Goal: Task Accomplishment & Management: Use online tool/utility

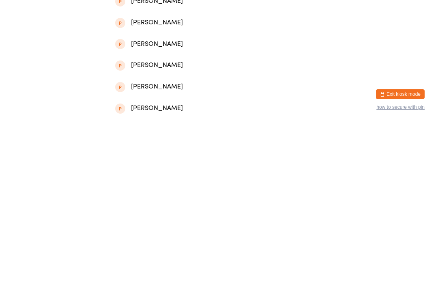
type input "[PERSON_NAME]"
click at [204, 80] on div "[PERSON_NAME]" at bounding box center [219, 78] width 208 height 11
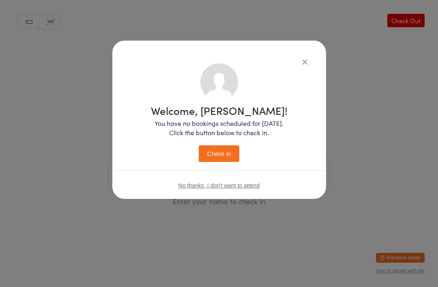
click at [214, 148] on button "Check in" at bounding box center [219, 153] width 41 height 17
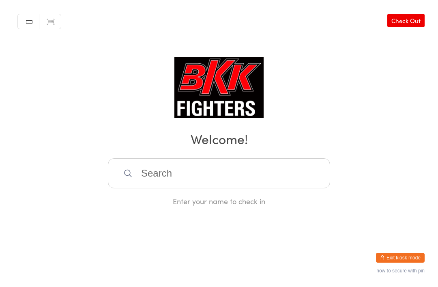
click at [282, 179] on input "search" at bounding box center [219, 173] width 222 height 30
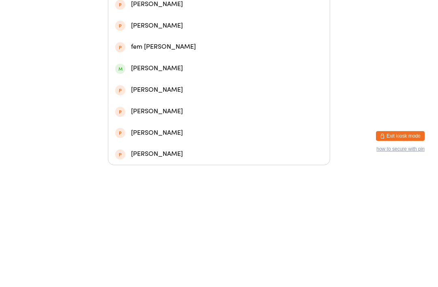
type input "Nam"
click at [181, 79] on div "[PERSON_NAME]" at bounding box center [219, 82] width 208 height 11
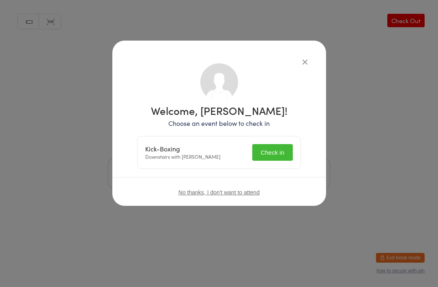
click at [281, 152] on button "Check in" at bounding box center [272, 152] width 41 height 17
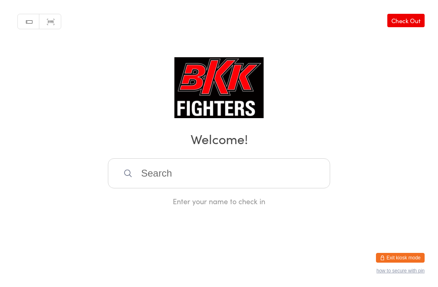
click at [152, 175] on input "search" at bounding box center [219, 173] width 222 height 30
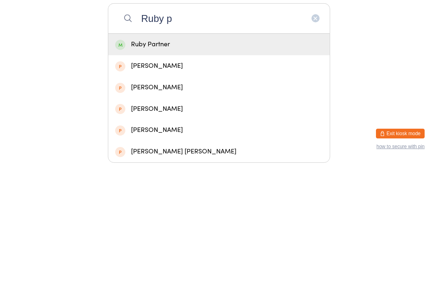
type input "Ruby p"
click at [139, 158] on div "Ruby Partner" at bounding box center [218, 168] width 221 height 21
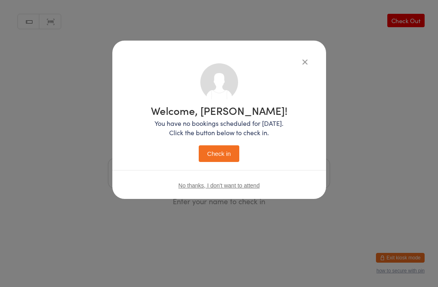
click at [221, 150] on button "Check in" at bounding box center [219, 153] width 41 height 17
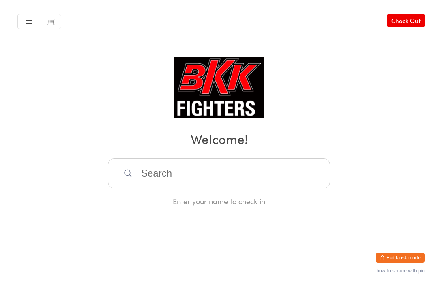
click at [224, 177] on input "search" at bounding box center [219, 173] width 222 height 30
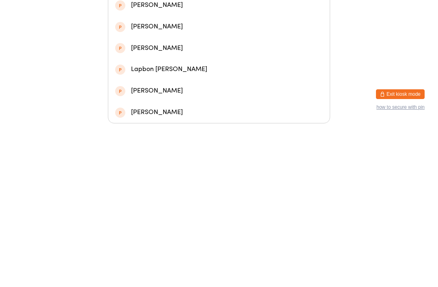
type input "Ria"
click at [191, 141] on div "[PERSON_NAME]" at bounding box center [219, 146] width 208 height 11
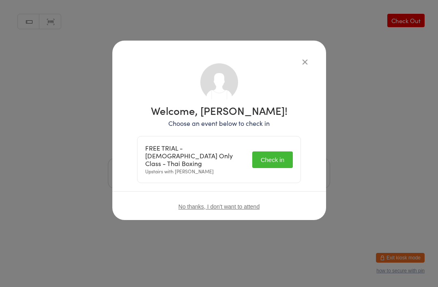
click at [271, 157] on button "Check in" at bounding box center [272, 159] width 41 height 17
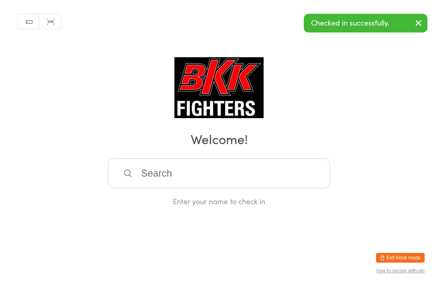
click at [190, 179] on input "search" at bounding box center [219, 173] width 222 height 30
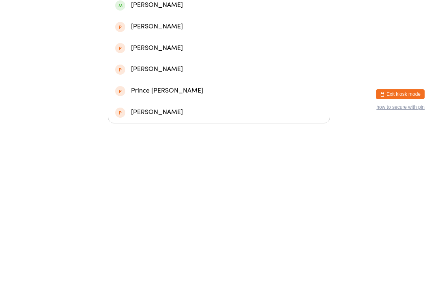
type input "[PERSON_NAME]"
click at [205, 39] on div "[PERSON_NAME]" at bounding box center [219, 39] width 208 height 11
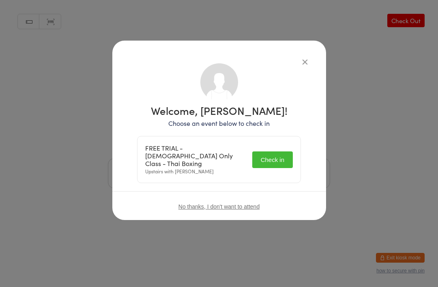
click at [280, 153] on button "Check in" at bounding box center [272, 159] width 41 height 17
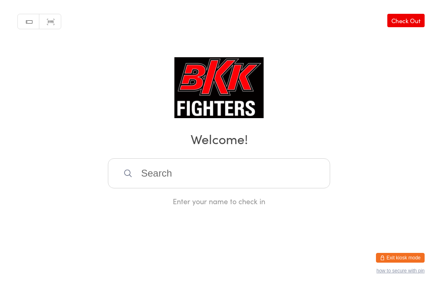
click at [253, 174] on input "search" at bounding box center [219, 173] width 222 height 30
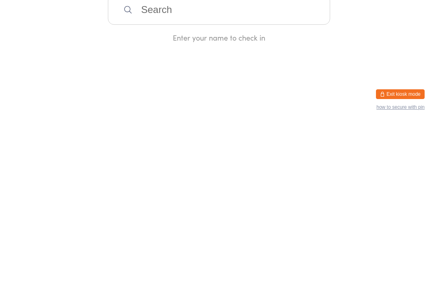
type input "F"
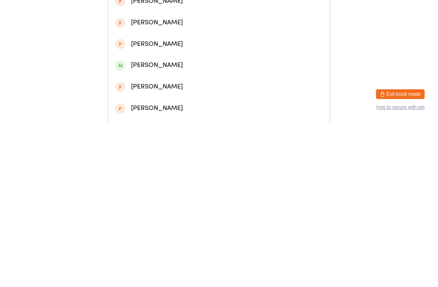
type input "Gemma"
click at [198, 41] on div "[PERSON_NAME]" at bounding box center [219, 35] width 208 height 11
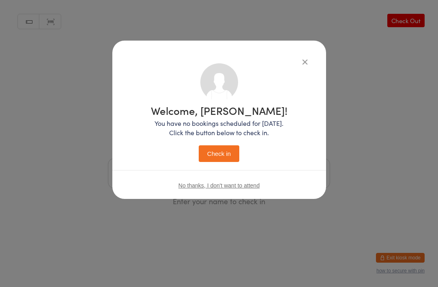
click at [223, 150] on button "Check in" at bounding box center [219, 153] width 41 height 17
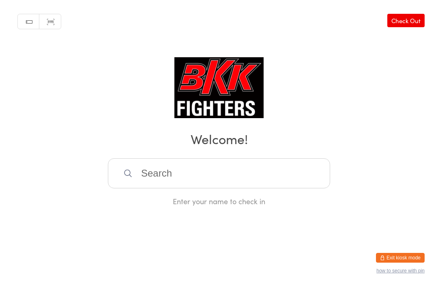
click at [154, 185] on input "search" at bounding box center [219, 173] width 222 height 30
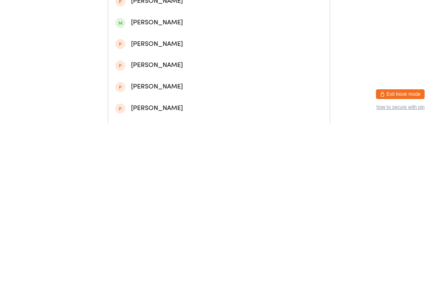
type input "[PERSON_NAME]"
click at [158, 61] on div "[PERSON_NAME]" at bounding box center [219, 57] width 208 height 11
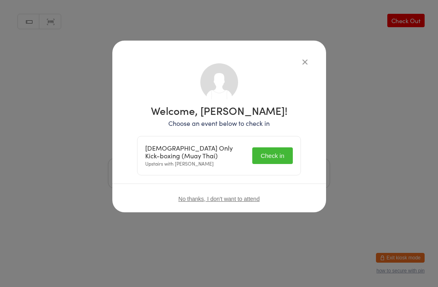
click at [269, 149] on button "Check in" at bounding box center [272, 155] width 41 height 17
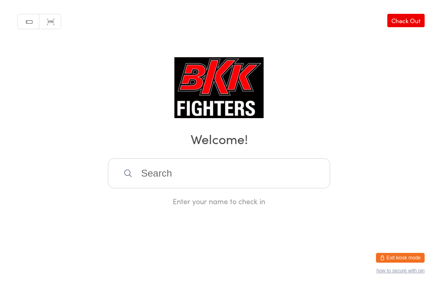
click at [233, 170] on input "search" at bounding box center [219, 173] width 222 height 30
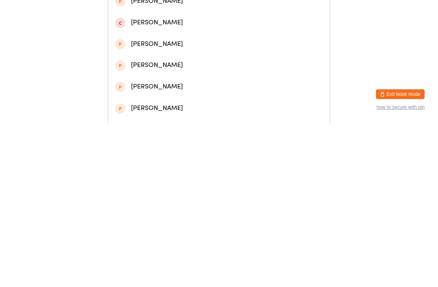
type input "Mia"
click at [179, 60] on div "[PERSON_NAME]" at bounding box center [219, 57] width 208 height 11
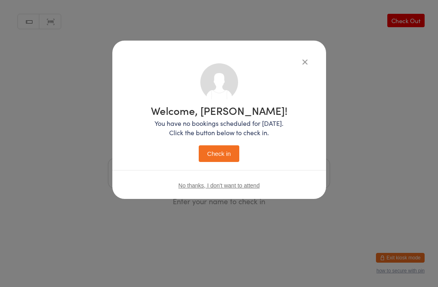
click at [225, 153] on button "Check in" at bounding box center [219, 153] width 41 height 17
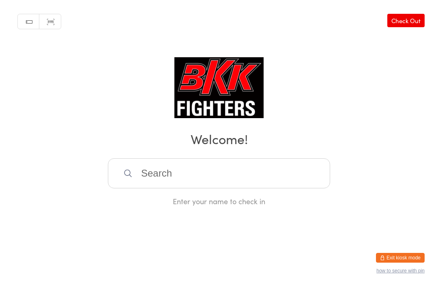
click at [225, 184] on input "search" at bounding box center [219, 173] width 222 height 30
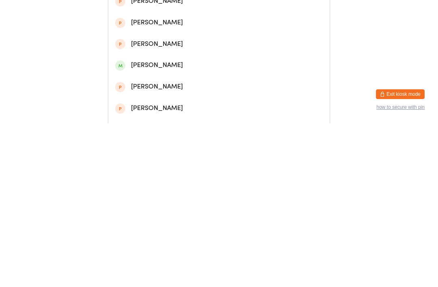
type input "[PERSON_NAME]"
click at [210, 37] on div "[PERSON_NAME]" at bounding box center [219, 35] width 208 height 11
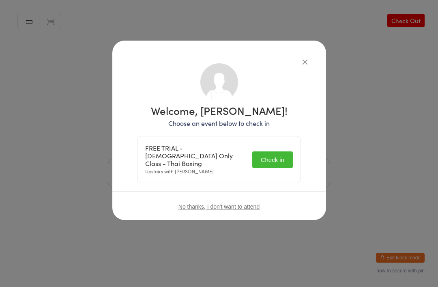
click at [279, 156] on button "Check in" at bounding box center [272, 159] width 41 height 17
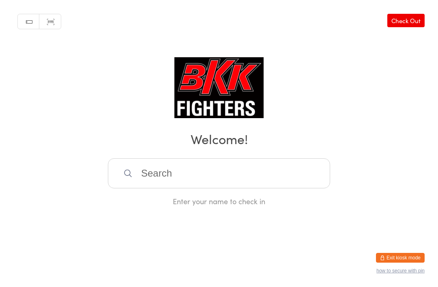
click at [212, 174] on input "search" at bounding box center [219, 173] width 222 height 30
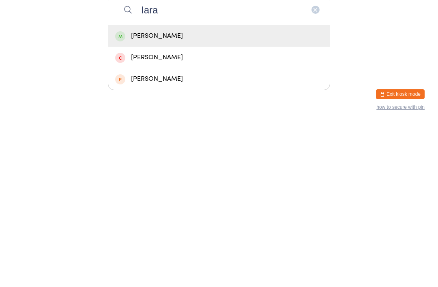
type input "Iara"
click at [194, 189] on div "[PERSON_NAME]" at bounding box center [218, 199] width 221 height 21
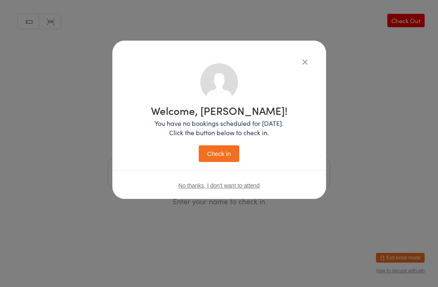
click at [225, 151] on button "Check in" at bounding box center [219, 153] width 41 height 17
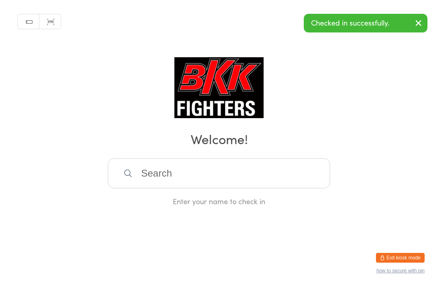
click at [241, 183] on input "search" at bounding box center [219, 173] width 222 height 30
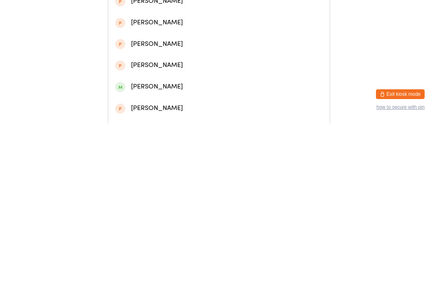
type input "[PERSON_NAME]"
click at [242, 40] on div "[PERSON_NAME]" at bounding box center [219, 35] width 208 height 11
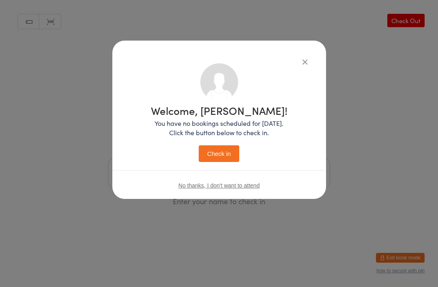
click at [221, 146] on button "Check in" at bounding box center [219, 153] width 41 height 17
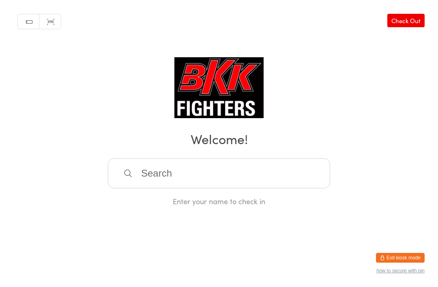
click at [188, 176] on input "search" at bounding box center [219, 173] width 222 height 30
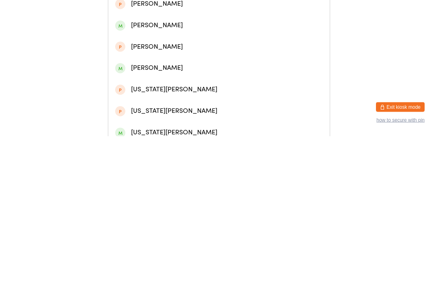
scroll to position [71, 0]
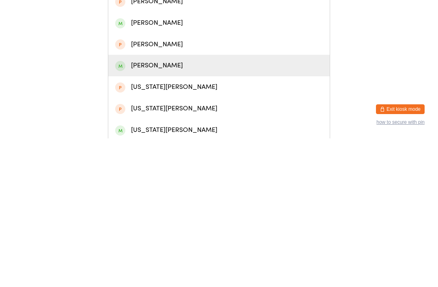
type input "[PERSON_NAME]"
click at [164, 203] on div "[PERSON_NAME]" at bounding box center [218, 213] width 221 height 21
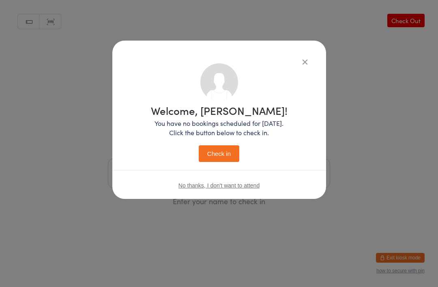
click at [204, 153] on button "Check in" at bounding box center [219, 153] width 41 height 17
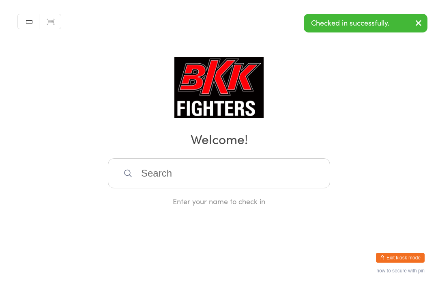
click at [162, 166] on input "search" at bounding box center [219, 173] width 222 height 30
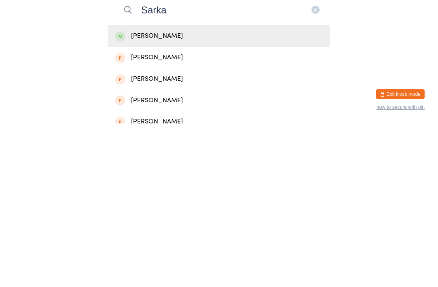
type input "Sarka"
click at [180, 194] on div "[PERSON_NAME]" at bounding box center [219, 199] width 208 height 11
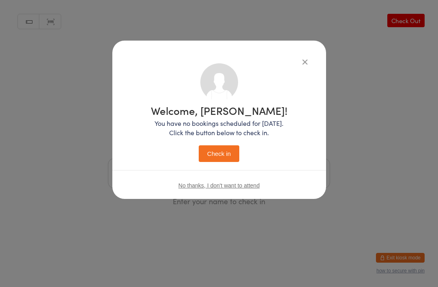
click at [224, 154] on button "Check in" at bounding box center [219, 153] width 41 height 17
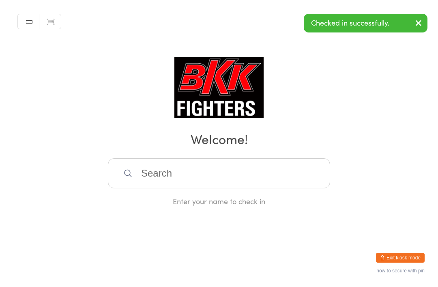
click at [282, 180] on input "search" at bounding box center [219, 173] width 222 height 30
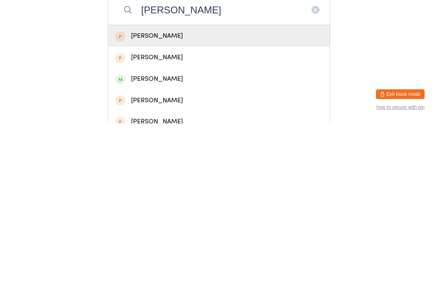
type input "[PERSON_NAME]"
click at [168, 237] on div "[PERSON_NAME]" at bounding box center [219, 242] width 208 height 11
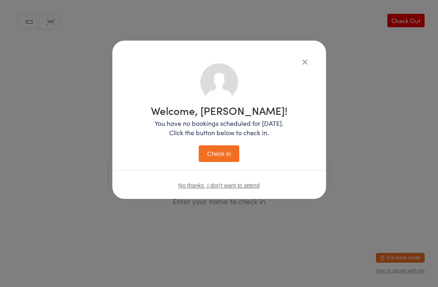
click at [229, 148] on button "Check in" at bounding box center [219, 153] width 41 height 17
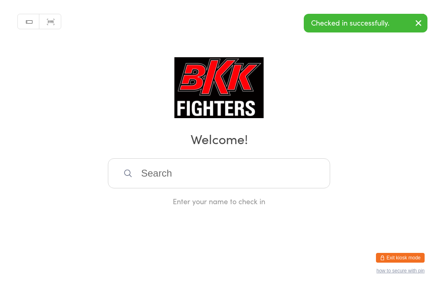
click at [232, 177] on input "search" at bounding box center [219, 173] width 222 height 30
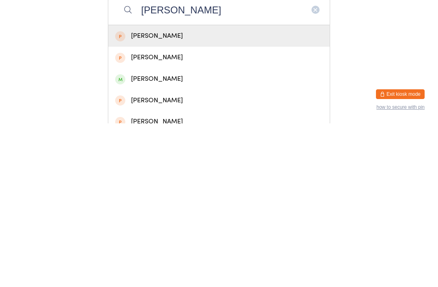
type input "[PERSON_NAME]"
click at [170, 194] on div "[PERSON_NAME]" at bounding box center [219, 199] width 208 height 11
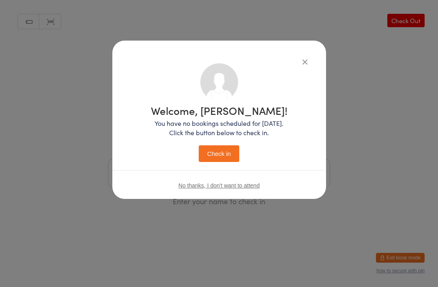
click at [229, 149] on button "Check in" at bounding box center [219, 153] width 41 height 17
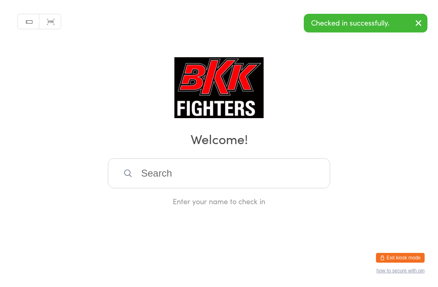
click at [154, 180] on input "search" at bounding box center [219, 173] width 222 height 30
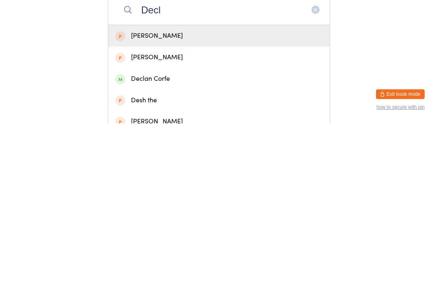
type input "Decl"
click at [148, 237] on div "Declan Corfe" at bounding box center [219, 242] width 208 height 11
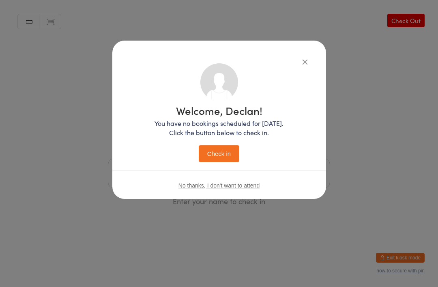
click at [219, 155] on button "Check in" at bounding box center [219, 153] width 41 height 17
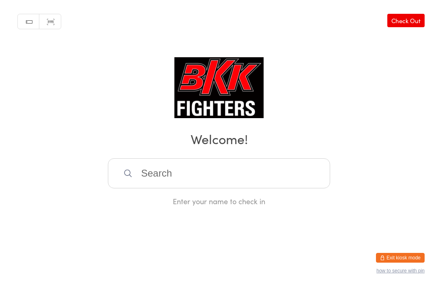
click at [201, 188] on input "search" at bounding box center [219, 173] width 222 height 30
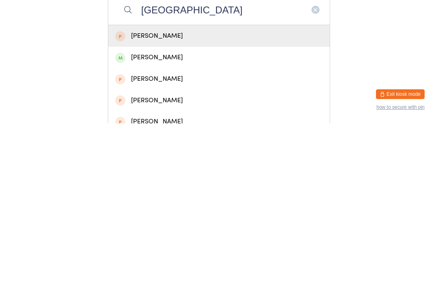
type input "[GEOGRAPHIC_DATA]"
click at [137, 215] on div "[PERSON_NAME]" at bounding box center [219, 220] width 208 height 11
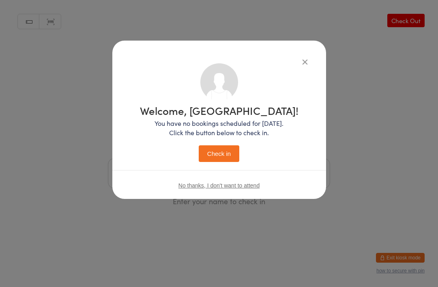
click at [222, 153] on button "Check in" at bounding box center [219, 153] width 41 height 17
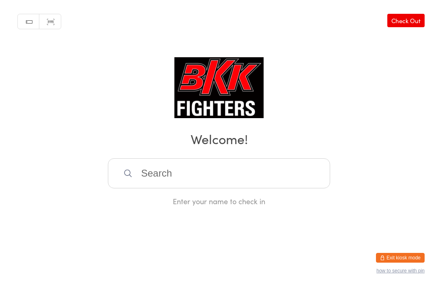
click at [267, 164] on input "search" at bounding box center [219, 173] width 222 height 30
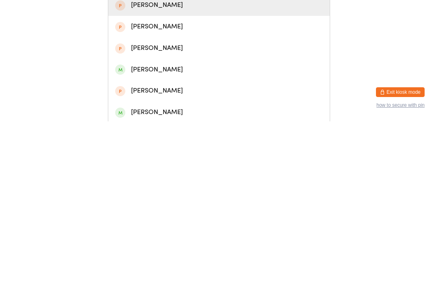
scroll to position [52, 0]
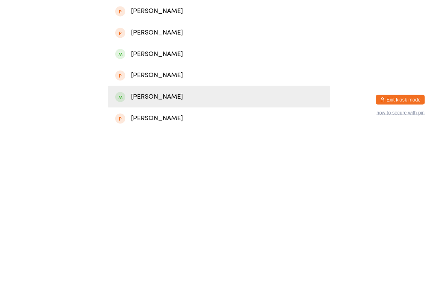
type input "Eth"
click at [176, 249] on div "[PERSON_NAME]" at bounding box center [219, 254] width 208 height 11
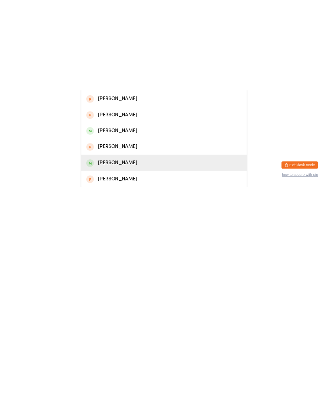
scroll to position [0, 0]
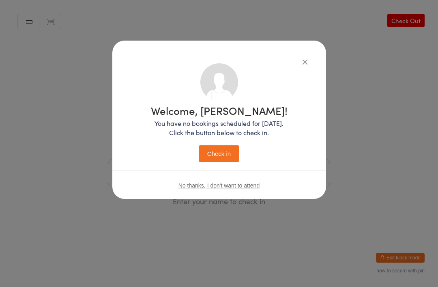
click at [226, 133] on p "You have no bookings scheduled for [DATE]. Click the button below to check in." at bounding box center [219, 127] width 137 height 19
click at [215, 152] on button "Check in" at bounding box center [219, 153] width 41 height 17
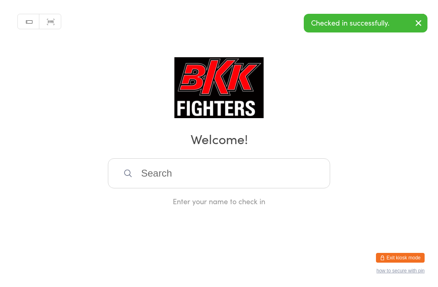
click at [220, 172] on input "search" at bounding box center [219, 173] width 222 height 30
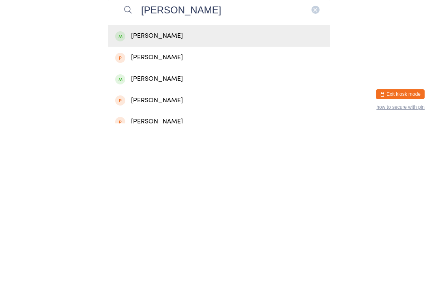
type input "[PERSON_NAME]"
click at [182, 237] on div "[PERSON_NAME]" at bounding box center [219, 242] width 208 height 11
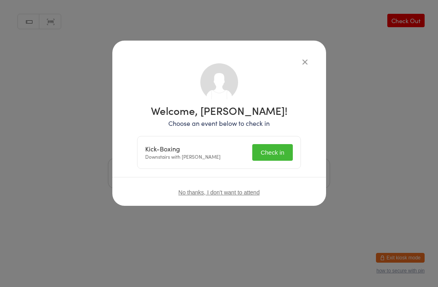
click at [274, 150] on button "Check in" at bounding box center [272, 152] width 41 height 17
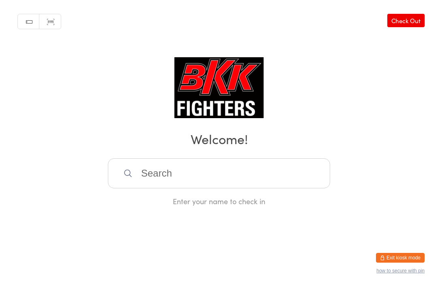
click at [230, 179] on input "search" at bounding box center [219, 173] width 222 height 30
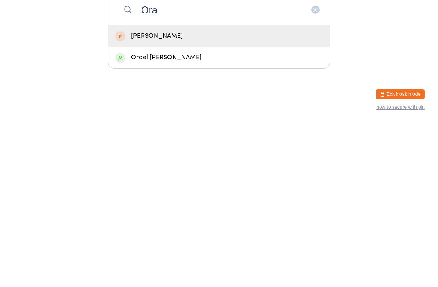
type input "Ora"
click at [219, 210] on div "Orael [PERSON_NAME]" at bounding box center [218, 220] width 221 height 21
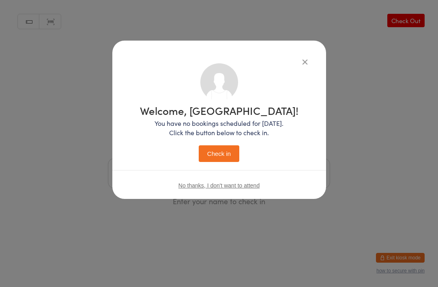
click at [218, 161] on button "Check in" at bounding box center [219, 153] width 41 height 17
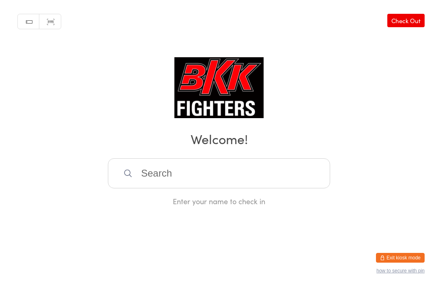
click at [270, 171] on input "search" at bounding box center [219, 173] width 222 height 30
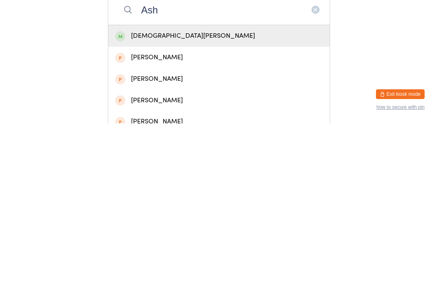
type input "Ash"
click at [246, 194] on div "[DEMOGRAPHIC_DATA][PERSON_NAME]" at bounding box center [219, 199] width 208 height 11
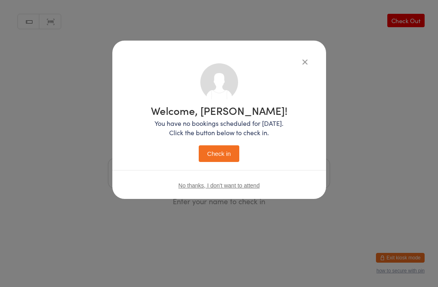
click at [220, 162] on button "Check in" at bounding box center [219, 153] width 41 height 17
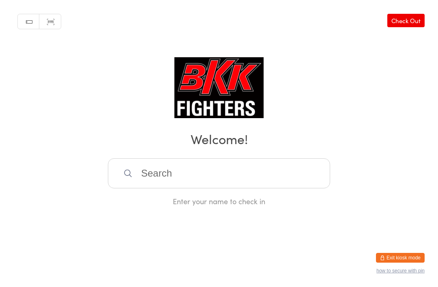
click at [289, 164] on input "search" at bounding box center [219, 173] width 222 height 30
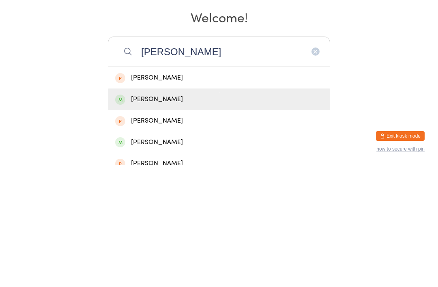
type input "[PERSON_NAME]"
click at [169, 215] on div "[PERSON_NAME]" at bounding box center [219, 220] width 208 height 11
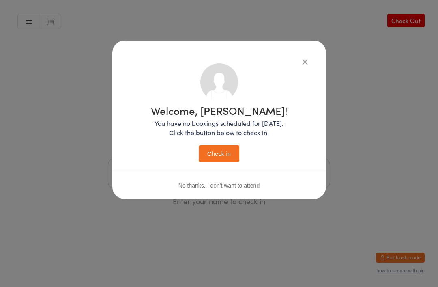
click at [226, 151] on button "Check in" at bounding box center [219, 153] width 41 height 17
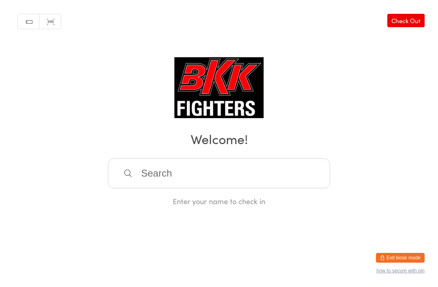
click at [216, 179] on input "search" at bounding box center [219, 173] width 222 height 30
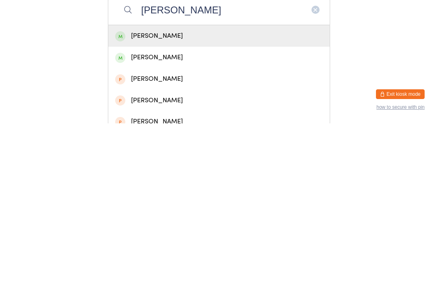
type input "[PERSON_NAME]"
click at [201, 194] on div "[PERSON_NAME]" at bounding box center [219, 199] width 208 height 11
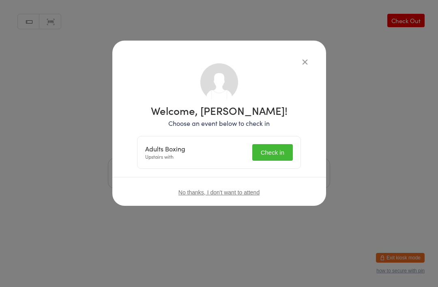
click at [280, 144] on button "Check in" at bounding box center [272, 152] width 41 height 17
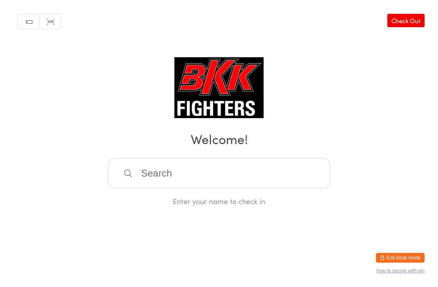
click at [292, 164] on input "search" at bounding box center [219, 173] width 222 height 30
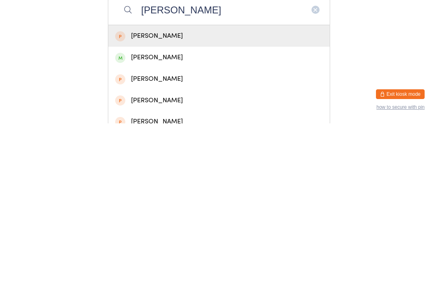
type input "[PERSON_NAME]"
click at [206, 215] on div "[PERSON_NAME]" at bounding box center [219, 220] width 208 height 11
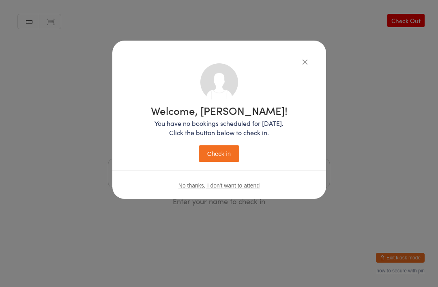
click at [227, 151] on button "Check in" at bounding box center [219, 153] width 41 height 17
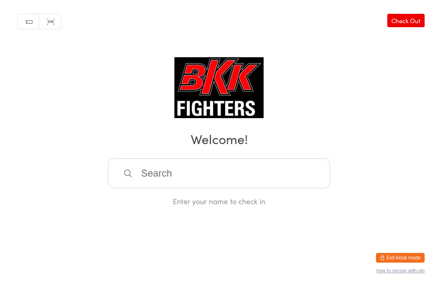
click at [161, 176] on input "search" at bounding box center [219, 173] width 222 height 30
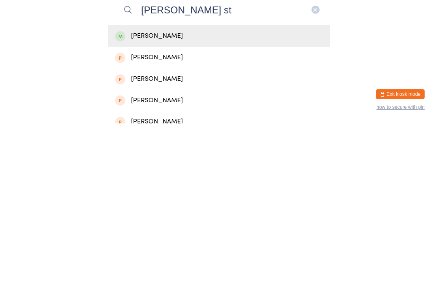
type input "[PERSON_NAME] st"
click at [148, 194] on div "[PERSON_NAME]" at bounding box center [219, 199] width 208 height 11
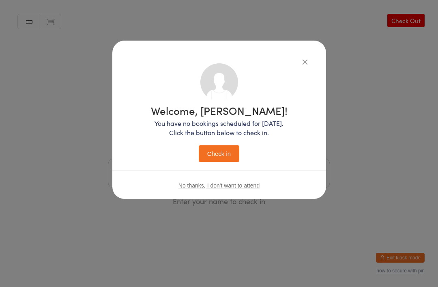
click at [219, 152] on button "Check in" at bounding box center [219, 153] width 41 height 17
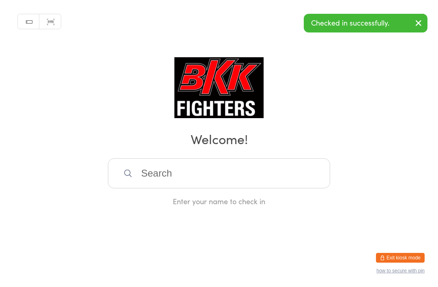
click at [283, 184] on input "search" at bounding box center [219, 173] width 222 height 30
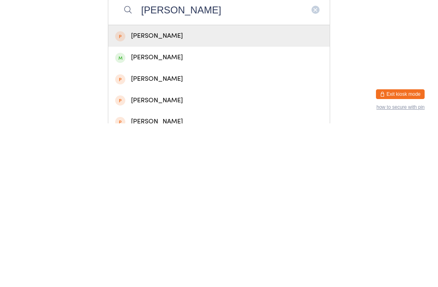
type input "[PERSON_NAME]"
click at [206, 194] on div "[PERSON_NAME]" at bounding box center [219, 199] width 208 height 11
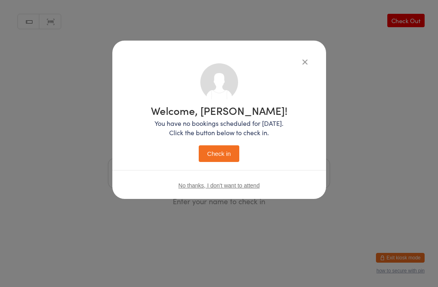
click at [232, 153] on button "Check in" at bounding box center [219, 153] width 41 height 17
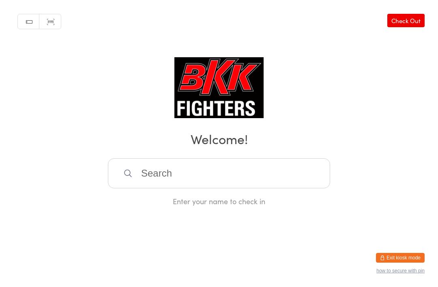
click at [254, 176] on input "search" at bounding box center [219, 173] width 222 height 30
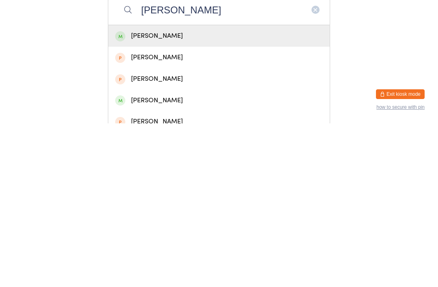
type input "[PERSON_NAME]"
click at [193, 194] on div "[PERSON_NAME]" at bounding box center [219, 199] width 208 height 11
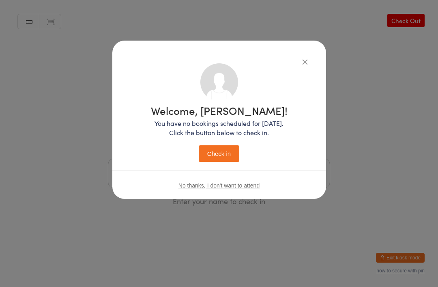
click at [223, 152] on button "Check in" at bounding box center [219, 153] width 41 height 17
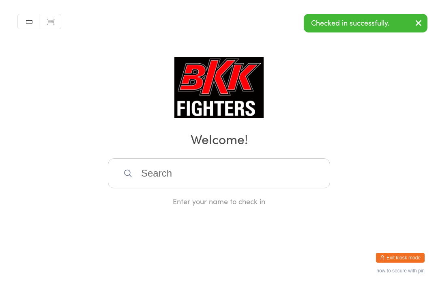
click at [169, 184] on input "search" at bounding box center [219, 173] width 222 height 30
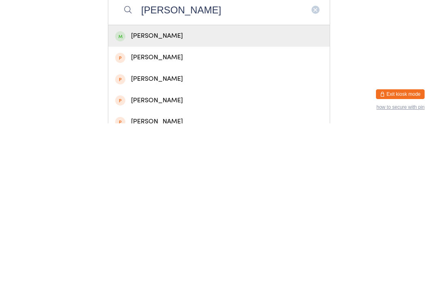
type input "[PERSON_NAME]"
click at [159, 194] on div "[PERSON_NAME]" at bounding box center [219, 199] width 208 height 11
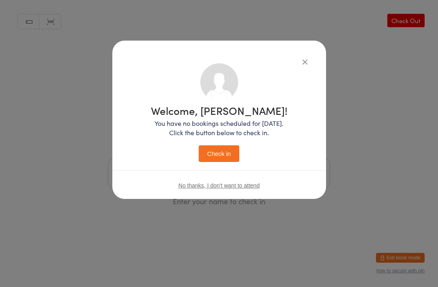
click at [219, 158] on button "Check in" at bounding box center [219, 153] width 41 height 17
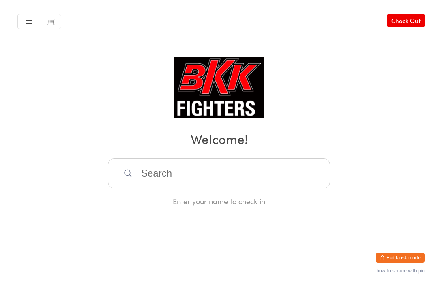
click at [171, 183] on input "search" at bounding box center [219, 173] width 222 height 30
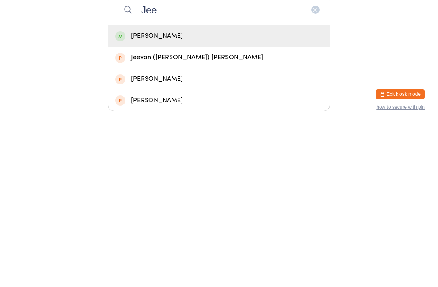
type input "Jee"
click at [133, 194] on div "[PERSON_NAME]" at bounding box center [219, 199] width 208 height 11
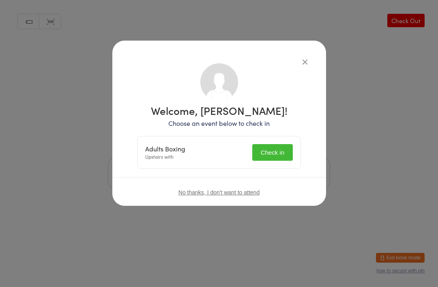
click at [270, 150] on button "Check in" at bounding box center [272, 152] width 41 height 17
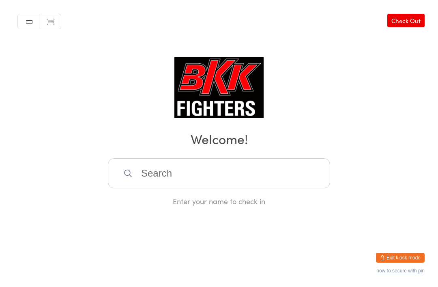
click at [158, 177] on input "search" at bounding box center [219, 173] width 222 height 30
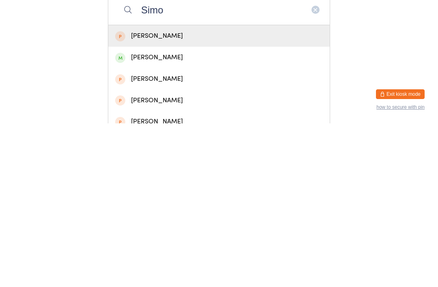
type input "Simo"
click at [193, 215] on div "[PERSON_NAME]" at bounding box center [219, 220] width 208 height 11
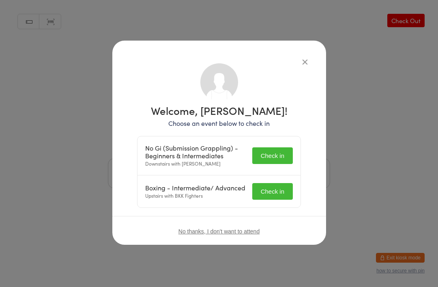
click at [278, 152] on button "Check in" at bounding box center [272, 155] width 41 height 17
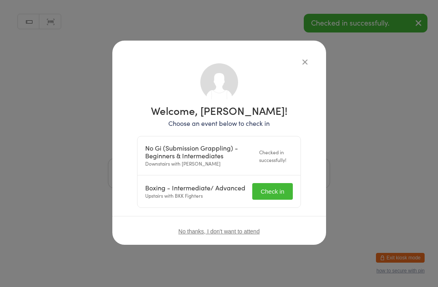
click at [270, 193] on button "Check in" at bounding box center [272, 191] width 41 height 17
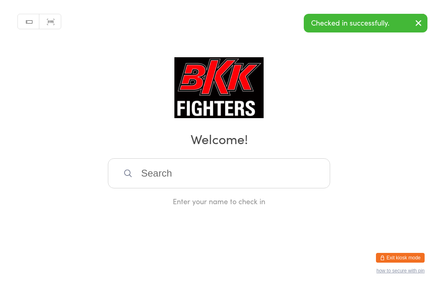
click at [376, 177] on div "Manual search Scanner input Check Out Welcome! Enter your name to check in" at bounding box center [219, 103] width 438 height 206
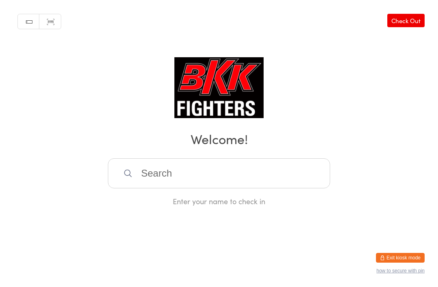
click at [224, 184] on input "search" at bounding box center [219, 173] width 222 height 30
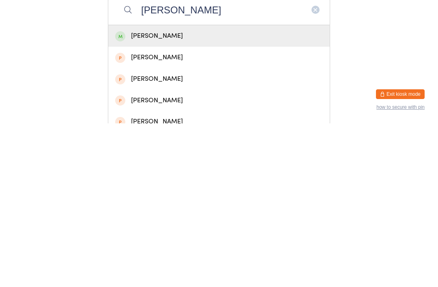
type input "[PERSON_NAME]"
click at [196, 194] on div "[PERSON_NAME]" at bounding box center [219, 199] width 208 height 11
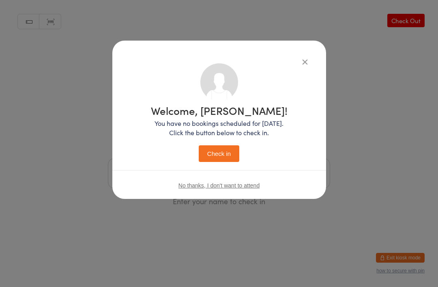
click at [222, 155] on button "Check in" at bounding box center [219, 153] width 41 height 17
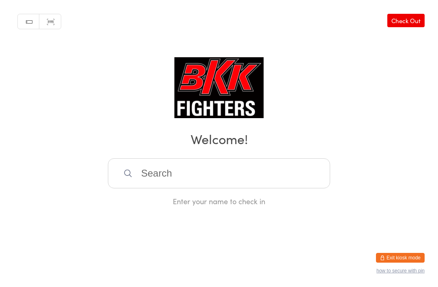
click at [216, 180] on input "search" at bounding box center [219, 173] width 222 height 30
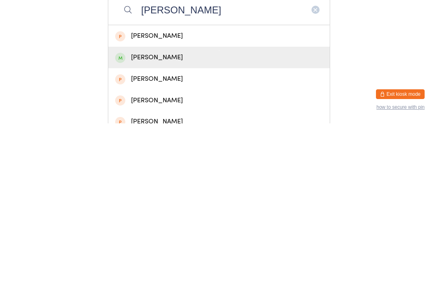
type input "[PERSON_NAME]"
click at [211, 215] on div "[PERSON_NAME]" at bounding box center [219, 220] width 208 height 11
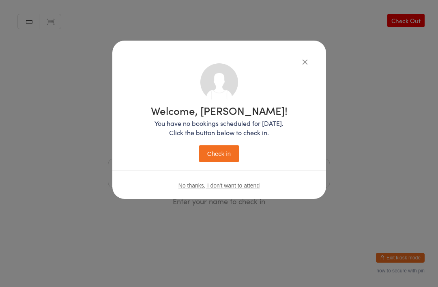
click at [225, 152] on button "Check in" at bounding box center [219, 153] width 41 height 17
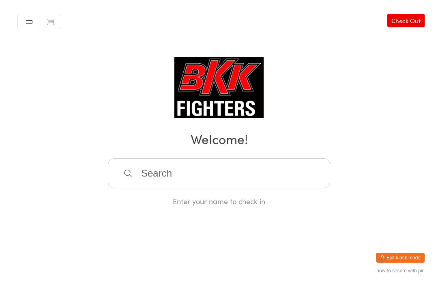
click at [240, 188] on input "search" at bounding box center [219, 173] width 222 height 30
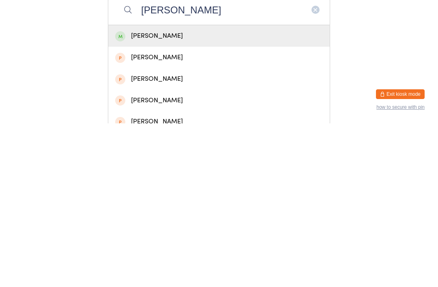
type input "[PERSON_NAME]"
click at [157, 189] on div "[PERSON_NAME]" at bounding box center [218, 199] width 221 height 21
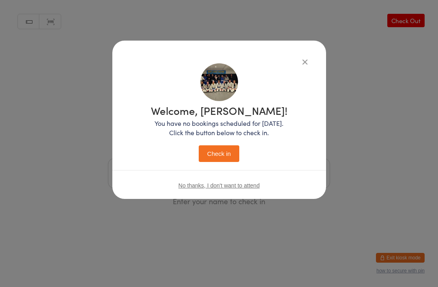
click at [214, 157] on button "Check in" at bounding box center [219, 153] width 41 height 17
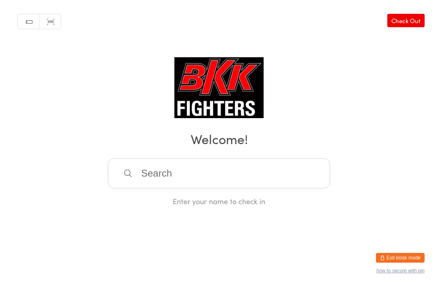
click at [319, 188] on input "search" at bounding box center [219, 173] width 222 height 30
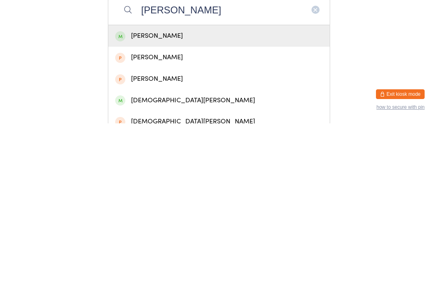
type input "[PERSON_NAME]"
click at [249, 189] on div "[PERSON_NAME]" at bounding box center [218, 199] width 221 height 21
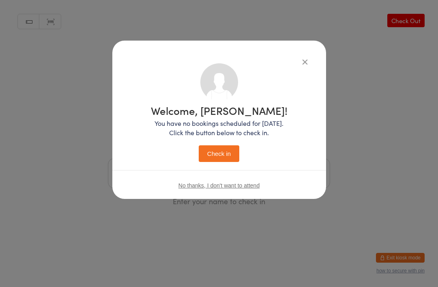
click at [225, 156] on button "Check in" at bounding box center [219, 153] width 41 height 17
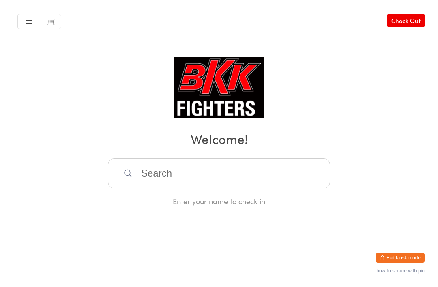
click at [269, 177] on input "search" at bounding box center [219, 173] width 222 height 30
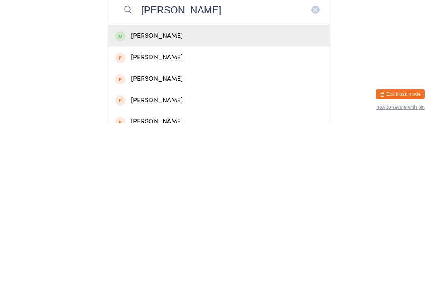
type input "[PERSON_NAME]"
click at [214, 194] on div "[PERSON_NAME]" at bounding box center [219, 199] width 208 height 11
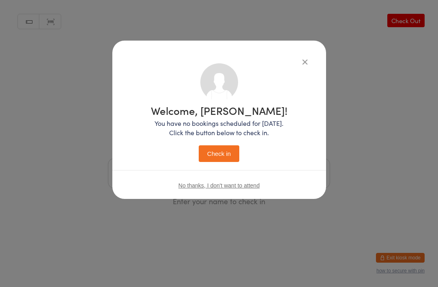
click at [230, 150] on button "Check in" at bounding box center [219, 153] width 41 height 17
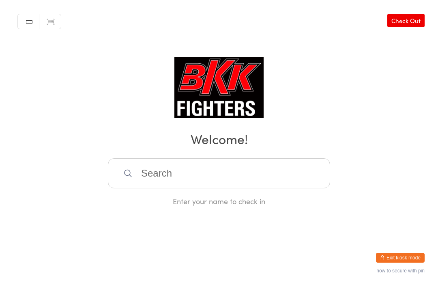
click at [293, 183] on input "search" at bounding box center [219, 173] width 222 height 30
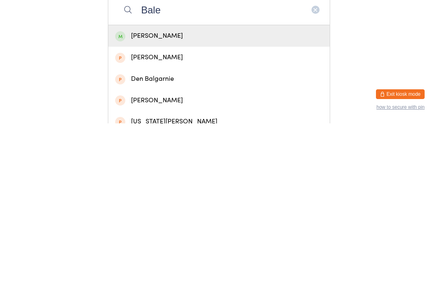
type input "Bale"
click at [169, 189] on div "[PERSON_NAME]" at bounding box center [218, 199] width 221 height 21
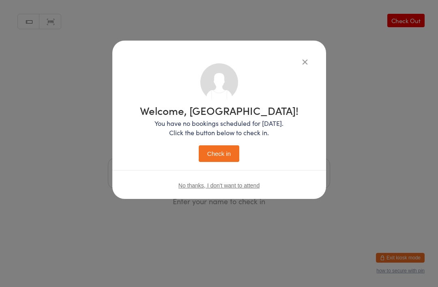
click at [226, 145] on button "Check in" at bounding box center [219, 153] width 41 height 17
